Goal: Information Seeking & Learning: Find specific fact

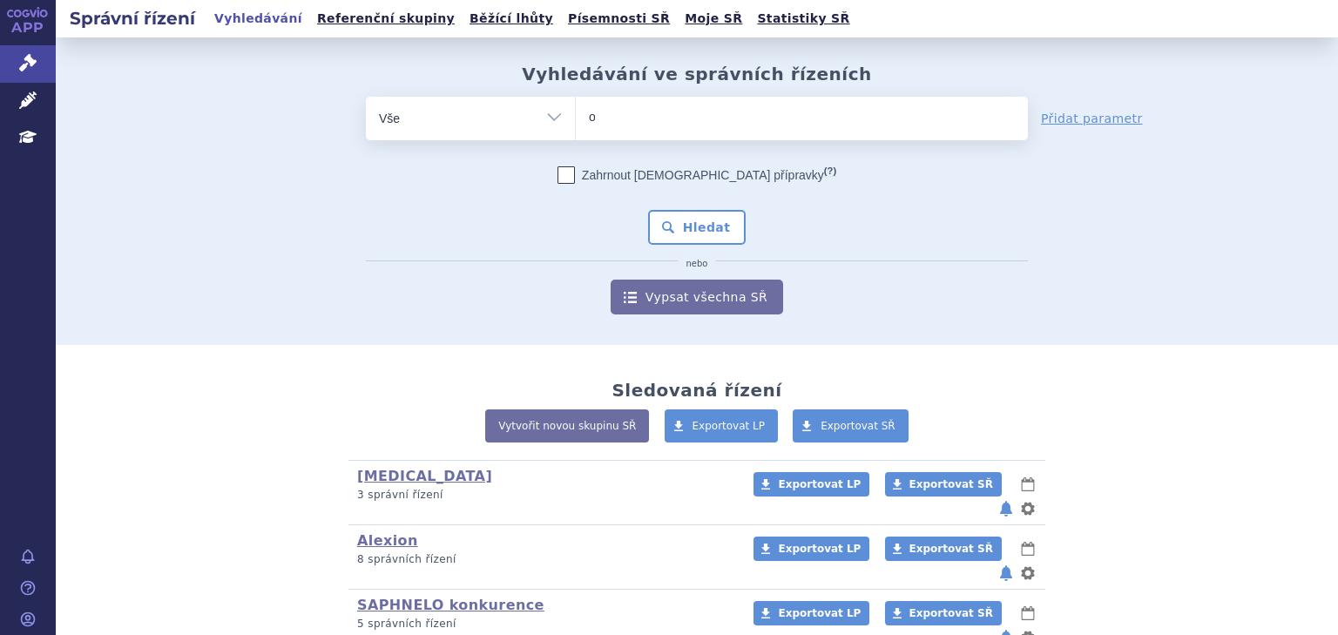
type input "on"
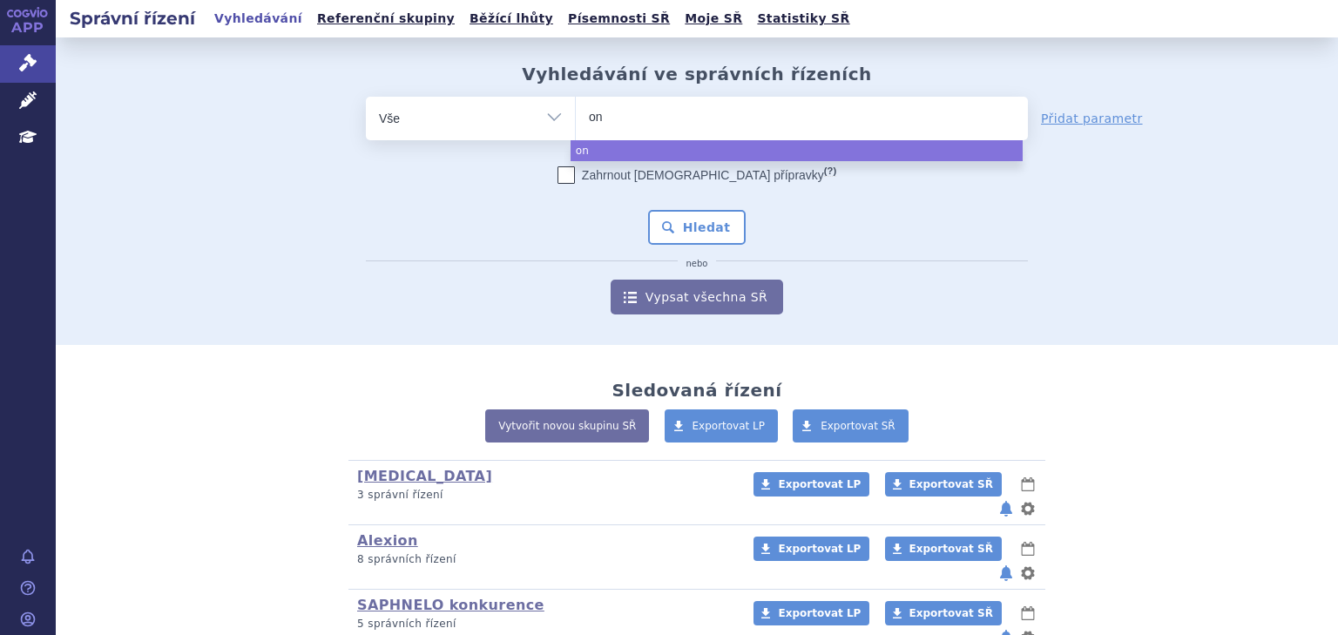
type input "ont"
type input "ontoz"
type input "ontozr"
type input "ontozry"
select select "ontozry"
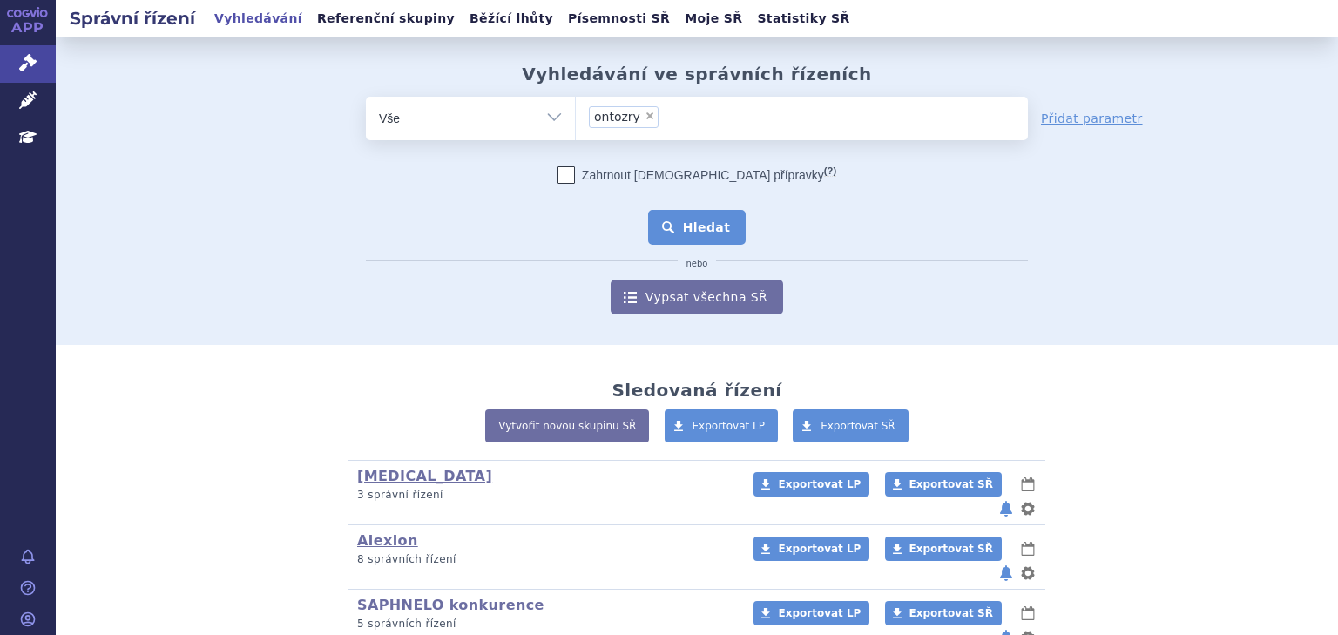
click at [702, 223] on button "Hledat" at bounding box center [697, 227] width 98 height 35
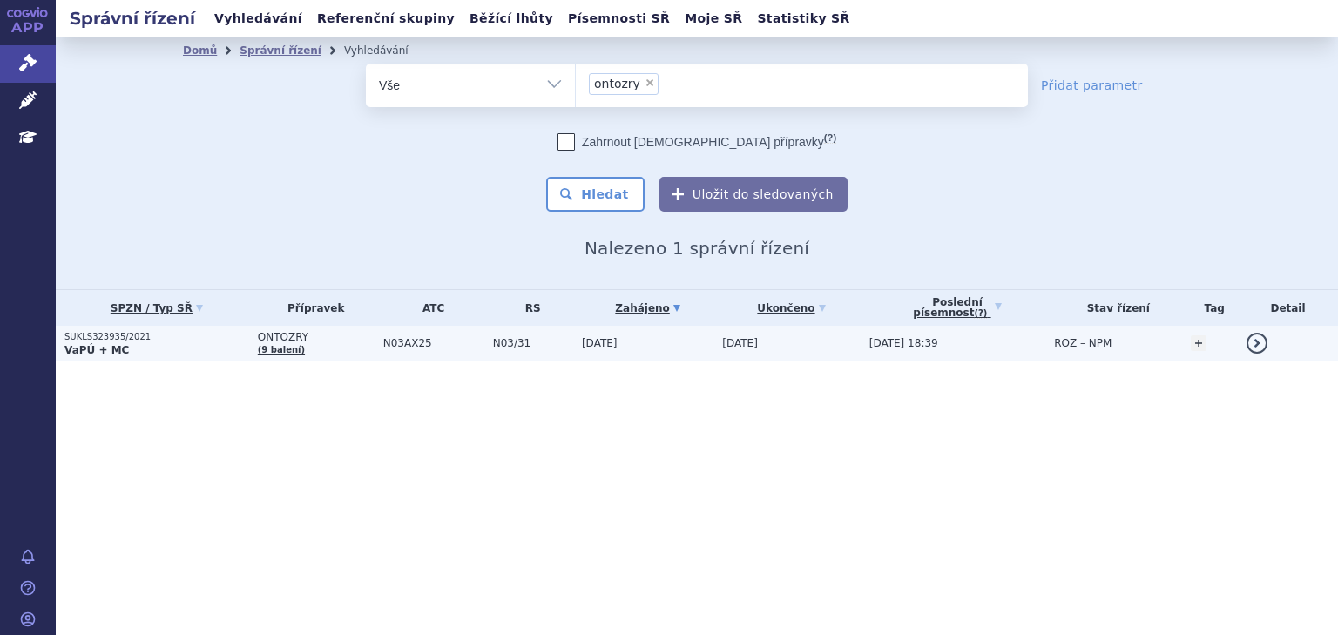
click at [610, 348] on span "[DATE]" at bounding box center [600, 343] width 36 height 12
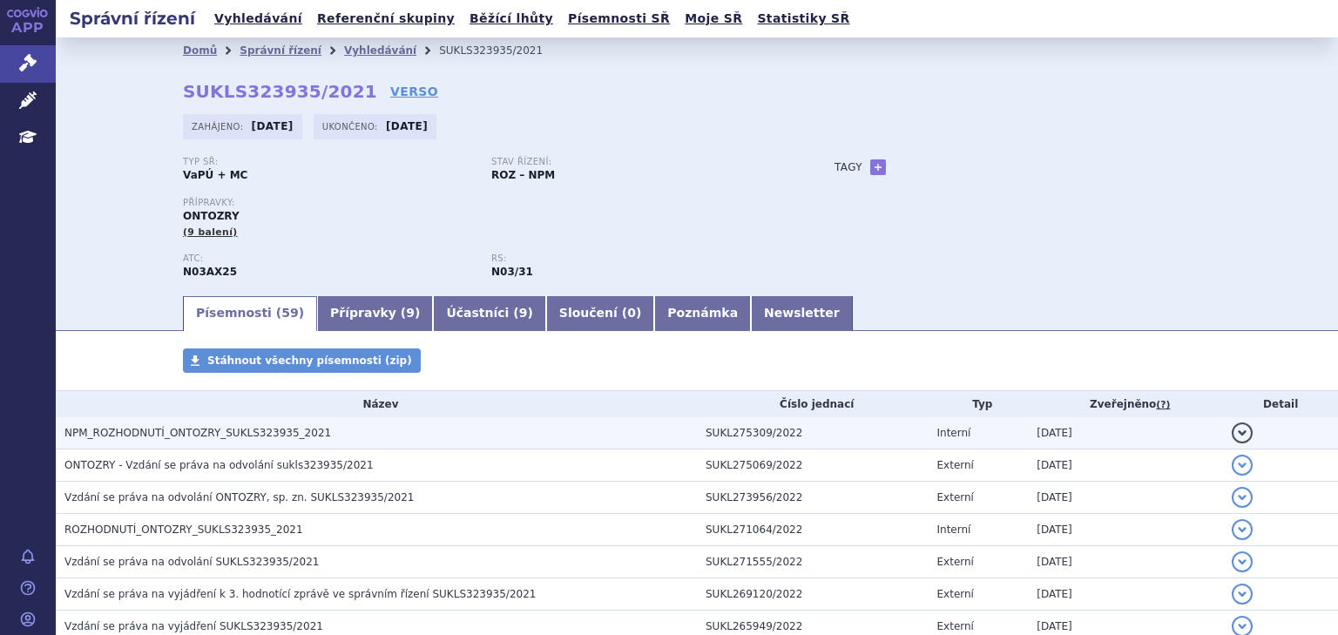
scroll to position [186, 0]
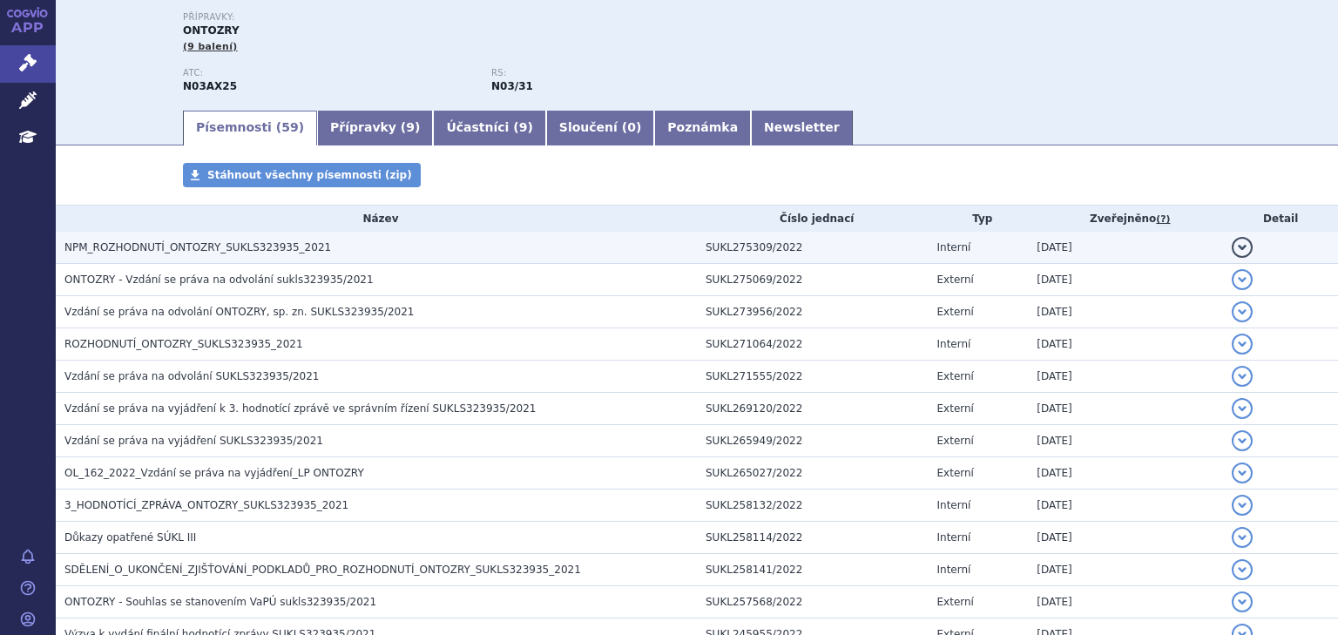
click at [355, 245] on h3 "NPM_ROZHODNUTÍ_ONTOZRY_SUKLS323935_2021" at bounding box center [380, 247] width 632 height 17
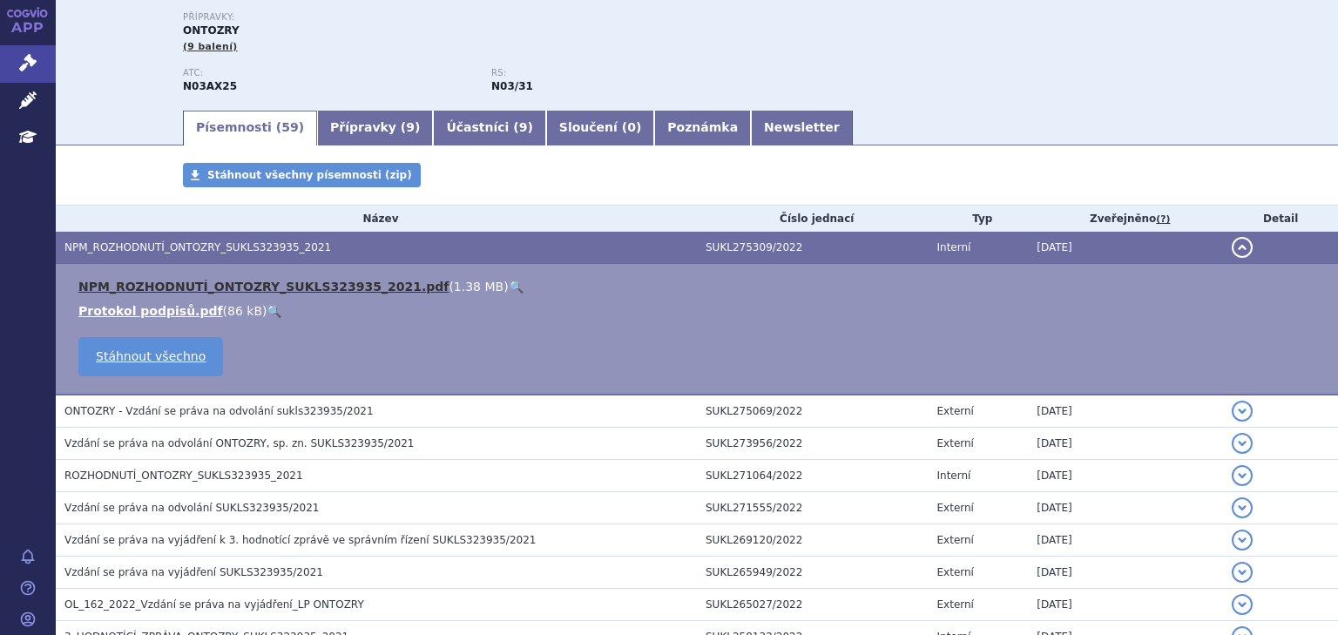
click at [348, 287] on link "NPM_ROZHODNUTÍ_ONTOZRY_SUKLS323935_2021.pdf" at bounding box center [263, 287] width 370 height 14
